Goal: Information Seeking & Learning: Learn about a topic

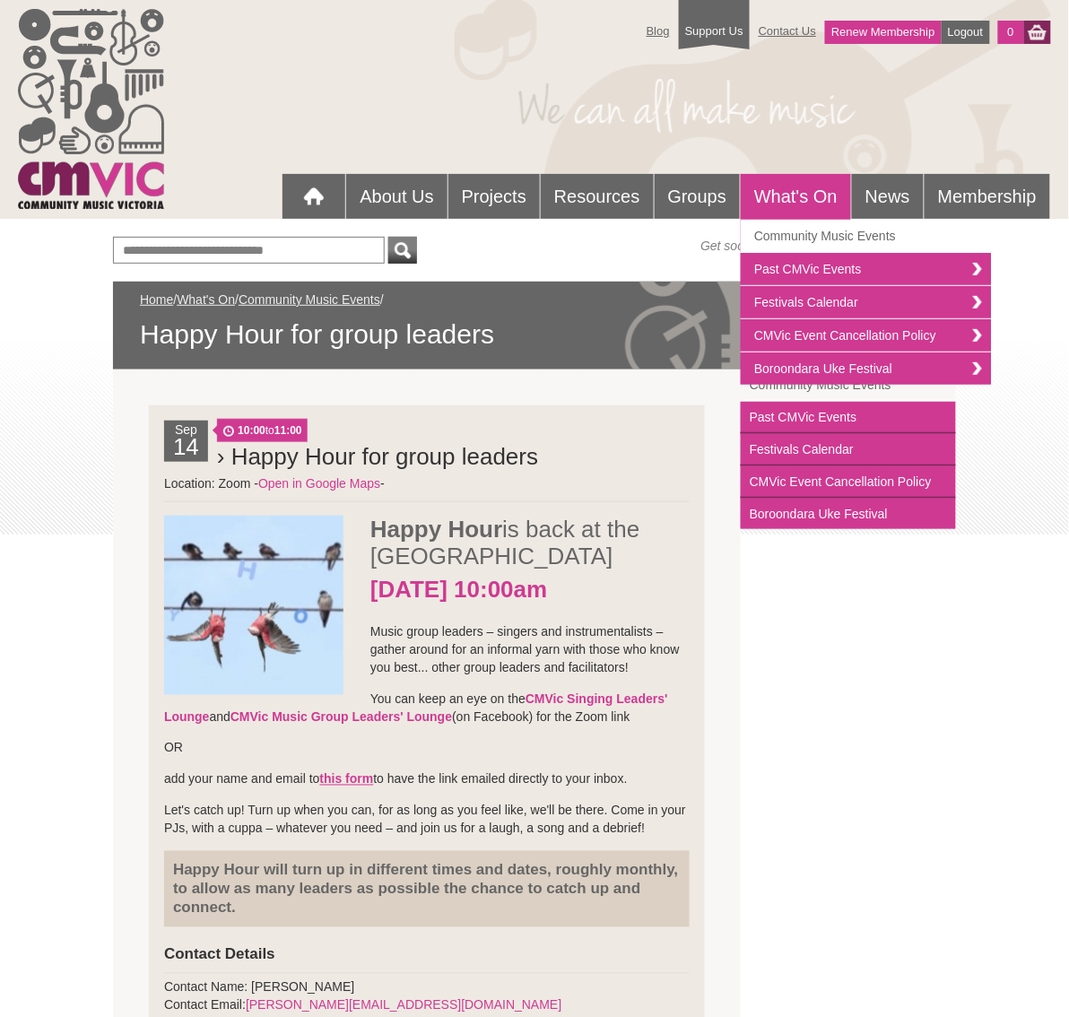
click at [777, 190] on link "What's On" at bounding box center [796, 197] width 110 height 46
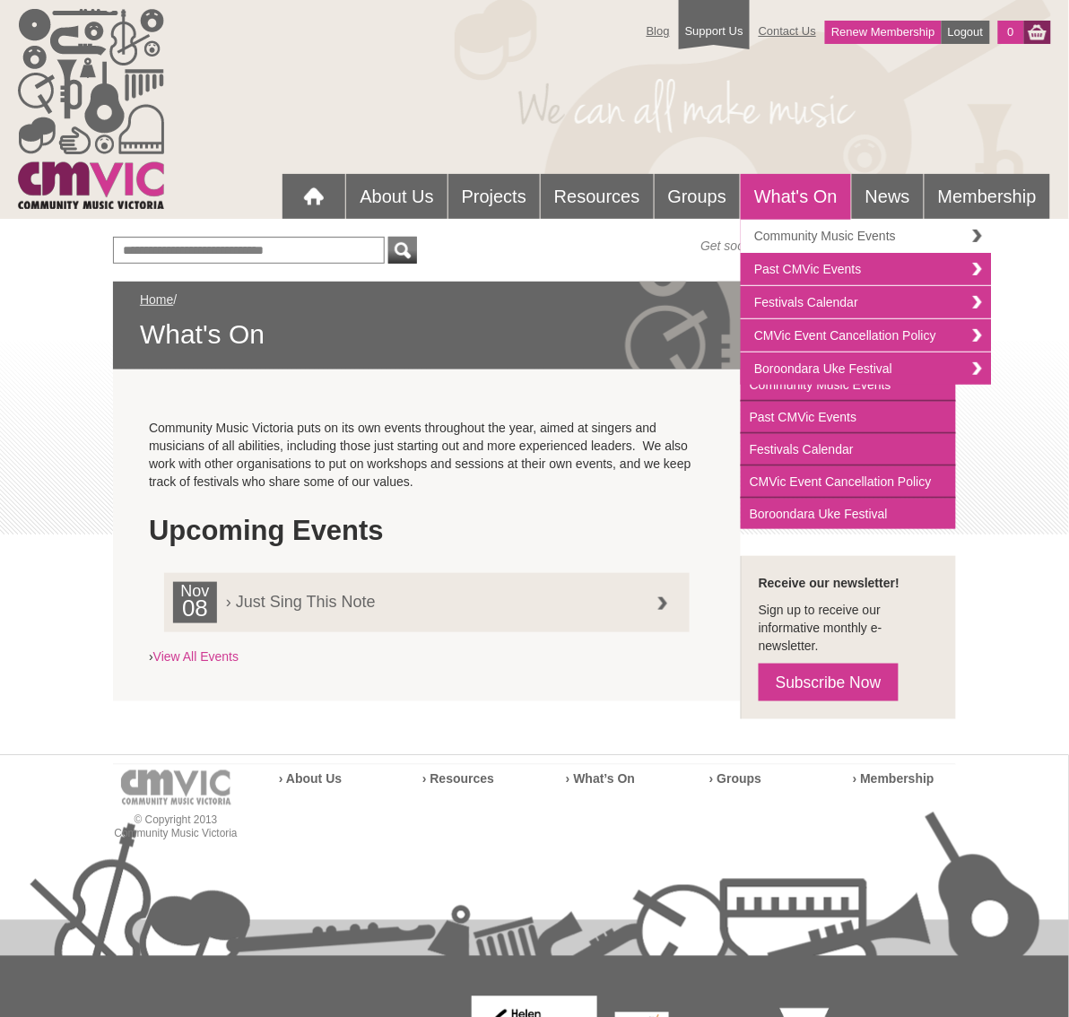
click at [835, 232] on link "Community Music Events" at bounding box center [866, 236] width 251 height 33
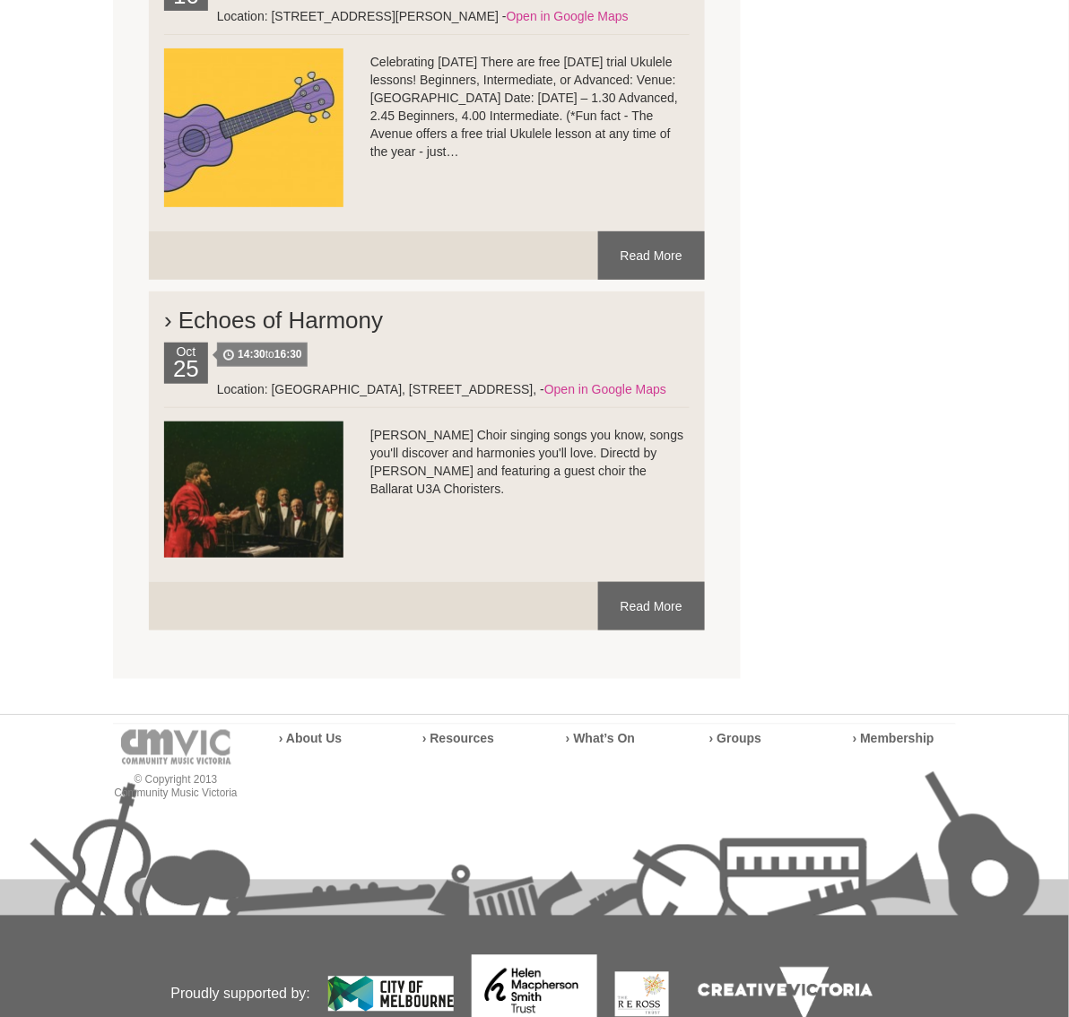
scroll to position [5940, 0]
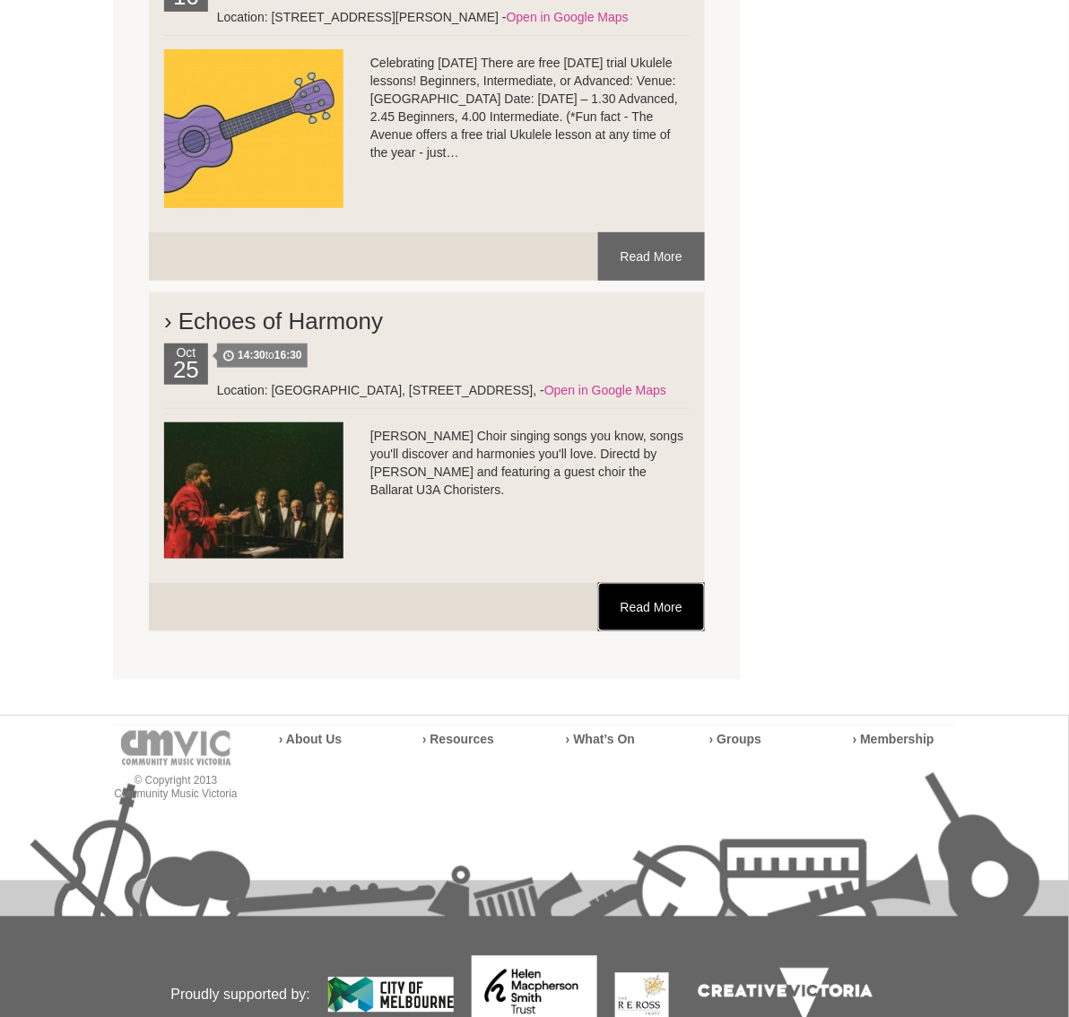
click at [653, 583] on link "Read More" at bounding box center [651, 607] width 107 height 48
